Goal: Find specific page/section: Find specific page/section

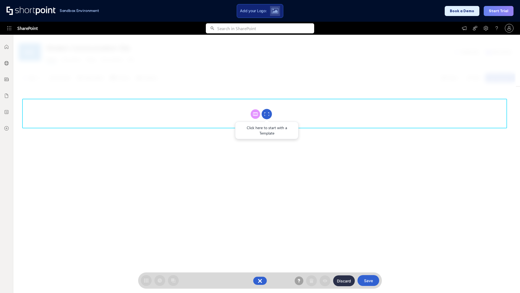
click at [267, 114] on circle at bounding box center [267, 114] width 10 height 10
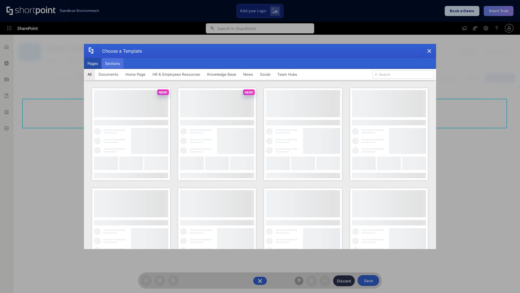
click at [112, 63] on button "Sections" at bounding box center [113, 63] width 22 height 11
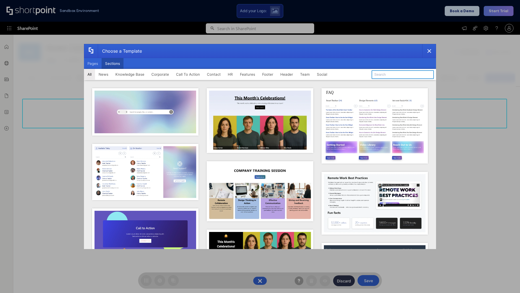
type input "FAQ 3"
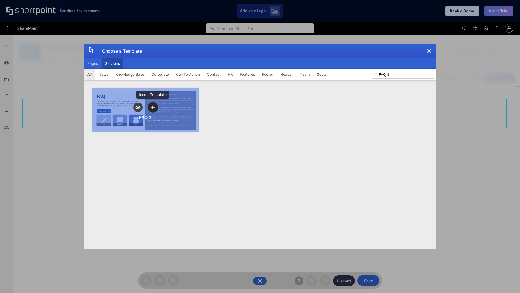
click at [153, 107] on icon "template selector" at bounding box center [153, 107] width 4 height 4
